Goal: Task Accomplishment & Management: Check status

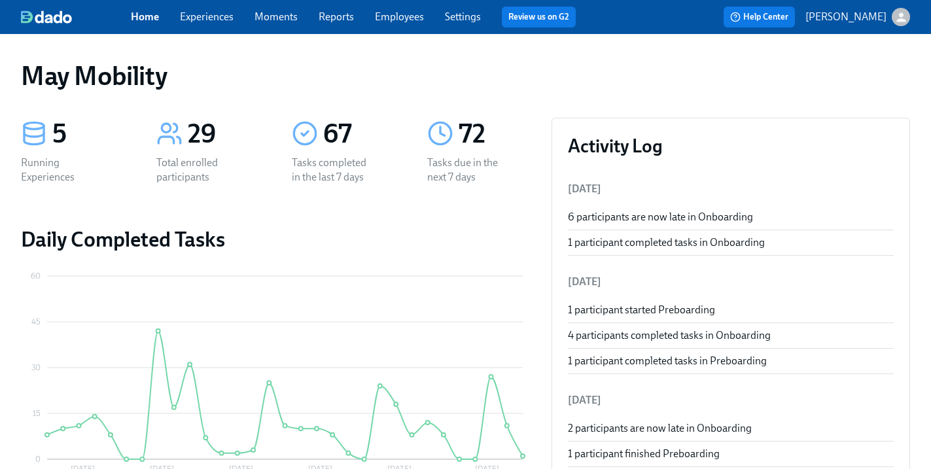
click at [208, 22] on link "Experiences" at bounding box center [207, 16] width 54 height 12
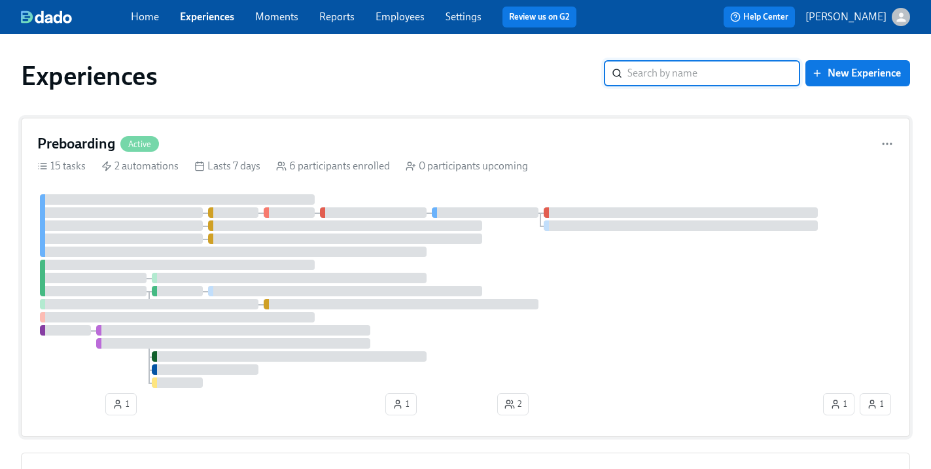
click at [175, 138] on div "Preboarding Active" at bounding box center [465, 144] width 856 height 20
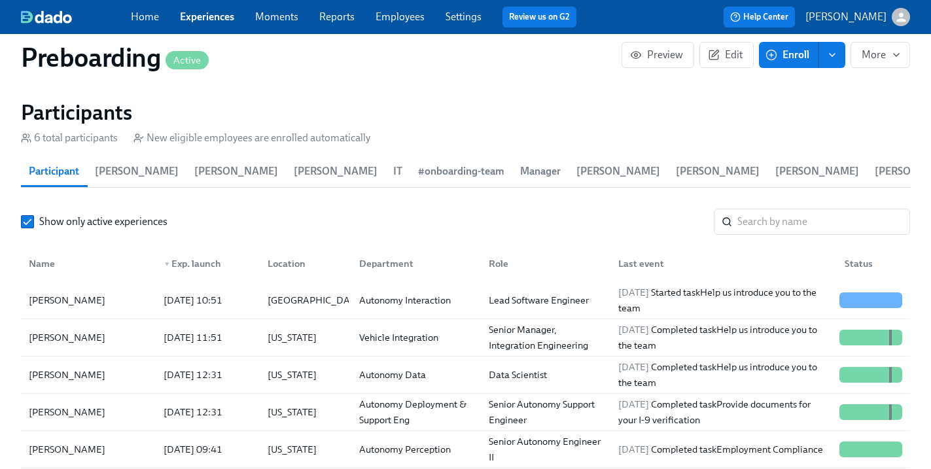
scroll to position [1353, 0]
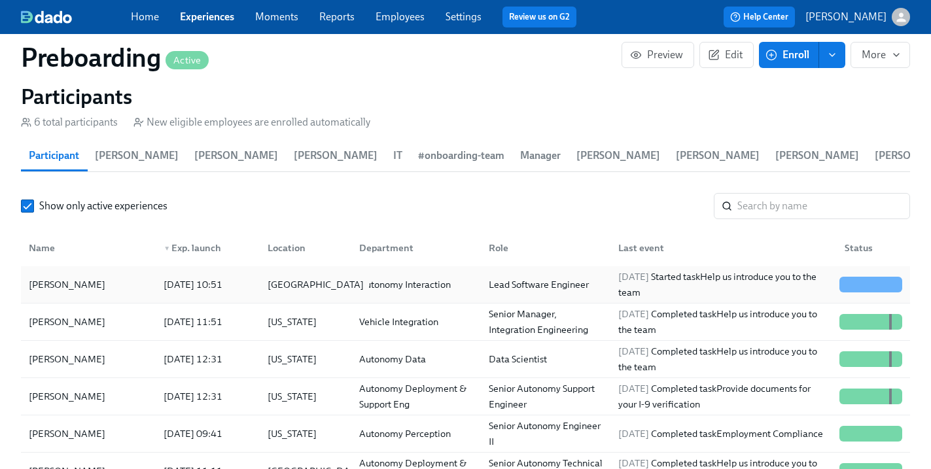
click at [314, 286] on div "[GEOGRAPHIC_DATA]" at bounding box center [315, 285] width 107 height 16
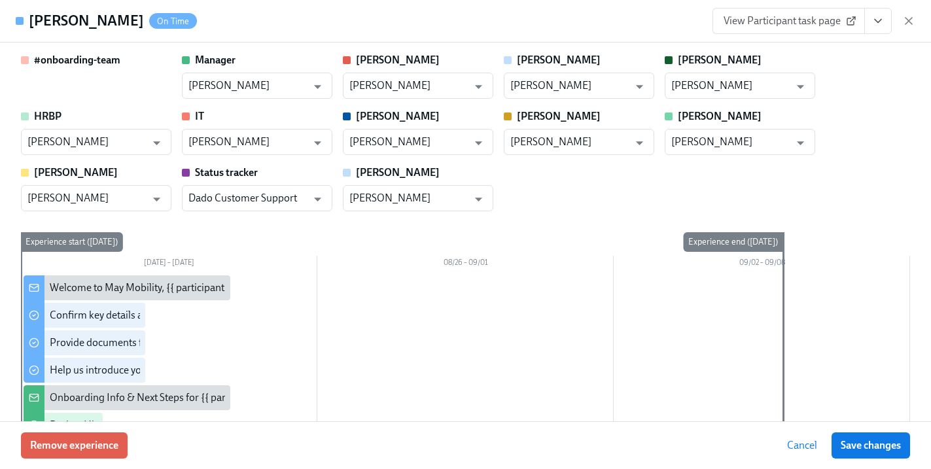
click at [829, 18] on span "View Participant task page" at bounding box center [788, 20] width 130 height 13
